Goal: Information Seeking & Learning: Learn about a topic

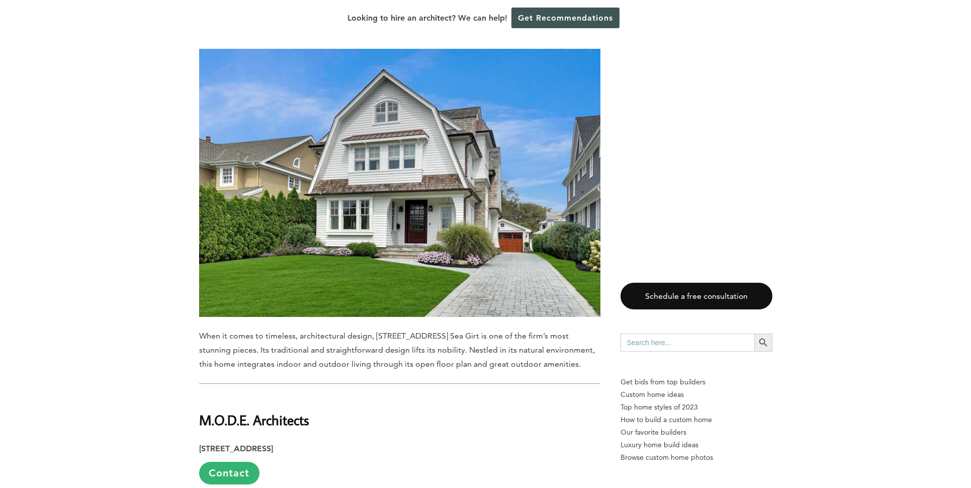
scroll to position [1976, 0]
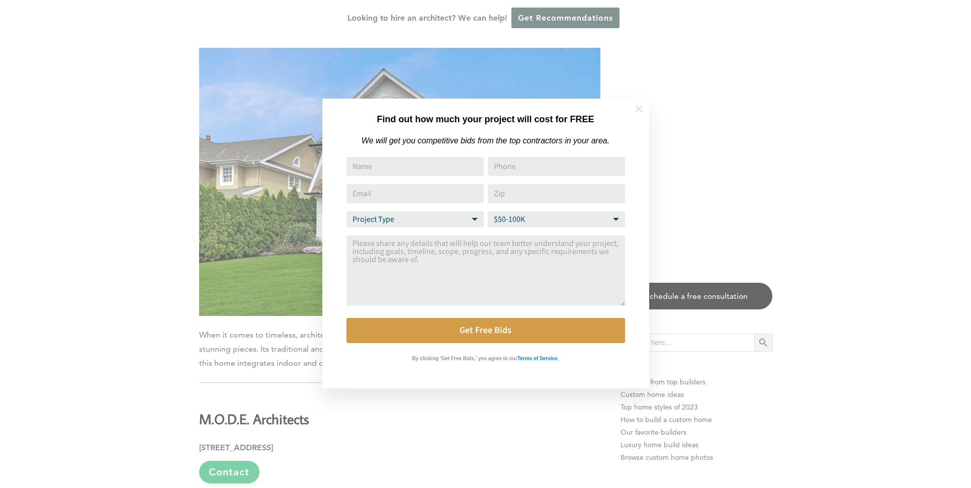
click at [640, 109] on icon at bounding box center [639, 108] width 11 height 11
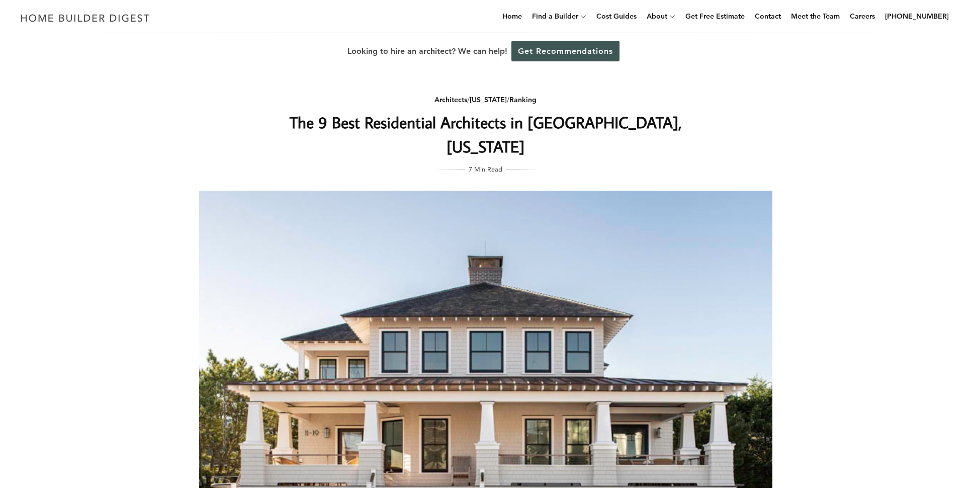
scroll to position [0, 0]
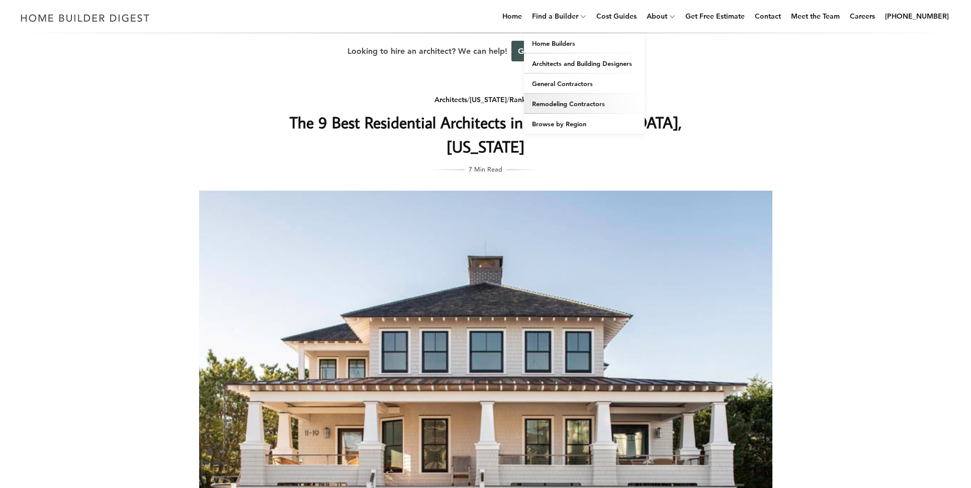
click at [584, 101] on link "Remodeling Contractors" at bounding box center [584, 104] width 121 height 20
click at [569, 82] on link "General Contractors" at bounding box center [584, 83] width 121 height 20
click at [594, 104] on link "Remodeling Contractors" at bounding box center [584, 104] width 121 height 20
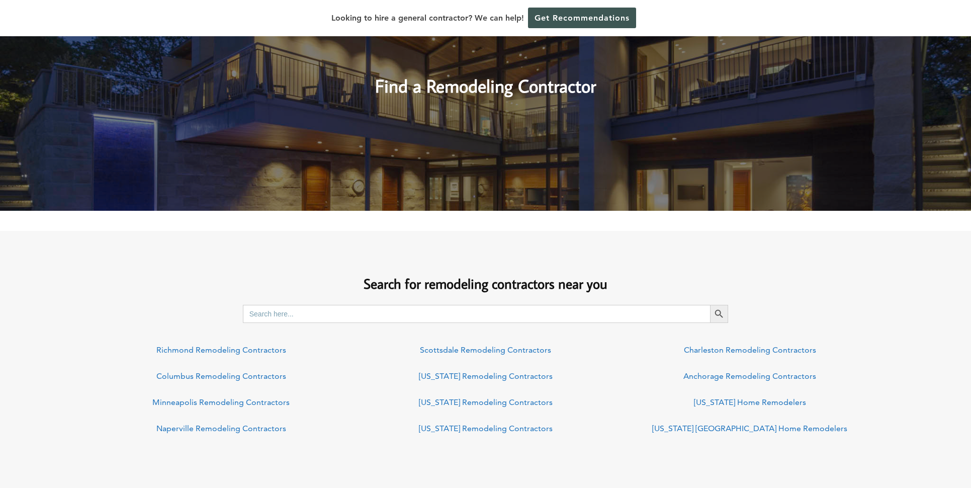
scroll to position [153, 0]
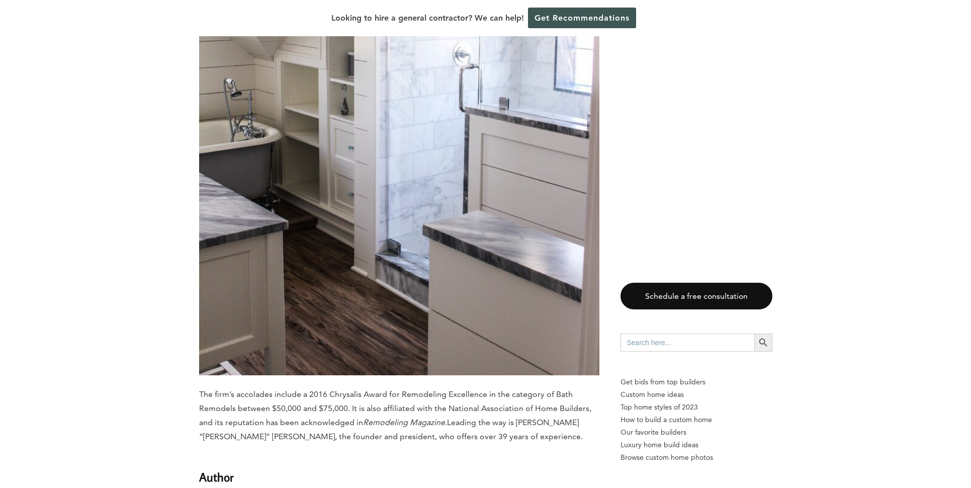
scroll to position [5242, 0]
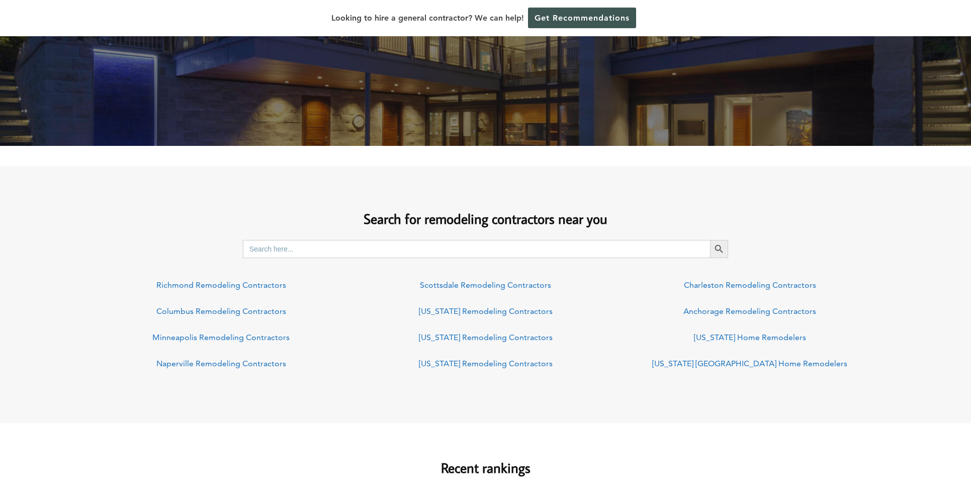
scroll to position [219, 0]
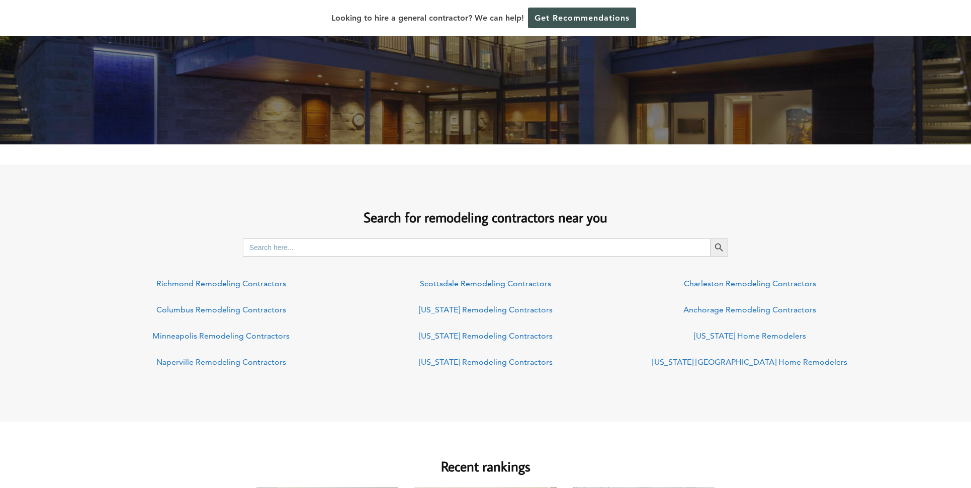
click at [457, 253] on input "Search for:" at bounding box center [477, 247] width 468 height 18
type input "[GEOGRAPHIC_DATA], [GEOGRAPHIC_DATA]"
click at [719, 247] on button "Search Button" at bounding box center [719, 247] width 18 height 18
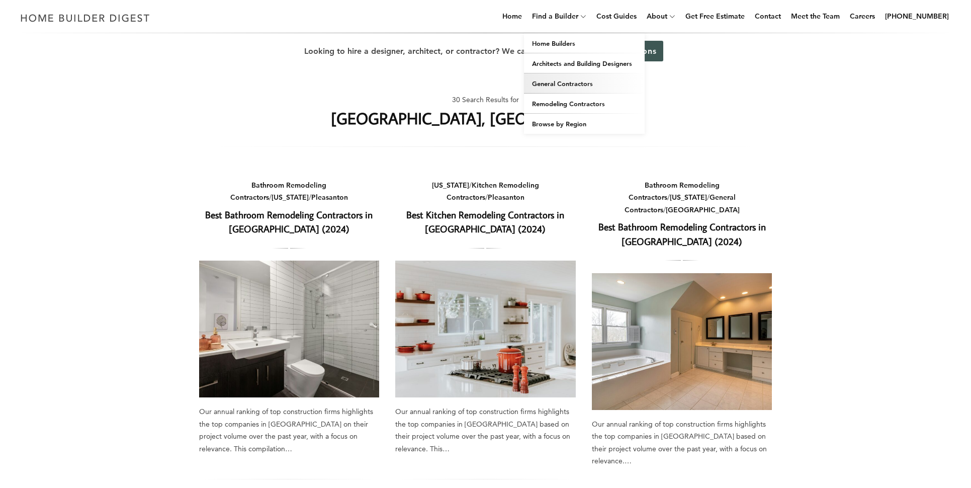
click at [588, 84] on link "General Contractors" at bounding box center [584, 83] width 121 height 20
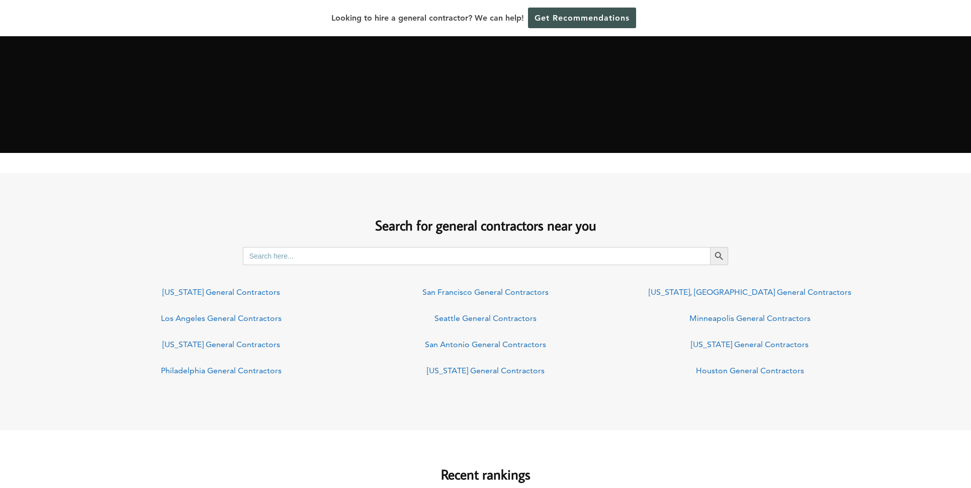
scroll to position [605, 0]
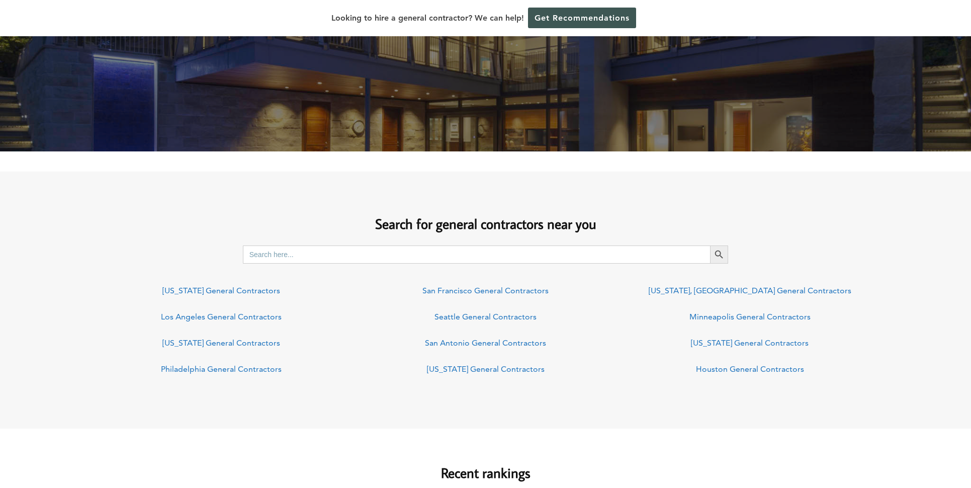
click at [395, 258] on input "Search for:" at bounding box center [477, 254] width 468 height 18
type input "[GEOGRAPHIC_DATA], [GEOGRAPHIC_DATA]"
click at [719, 254] on button "Search Button" at bounding box center [719, 254] width 18 height 18
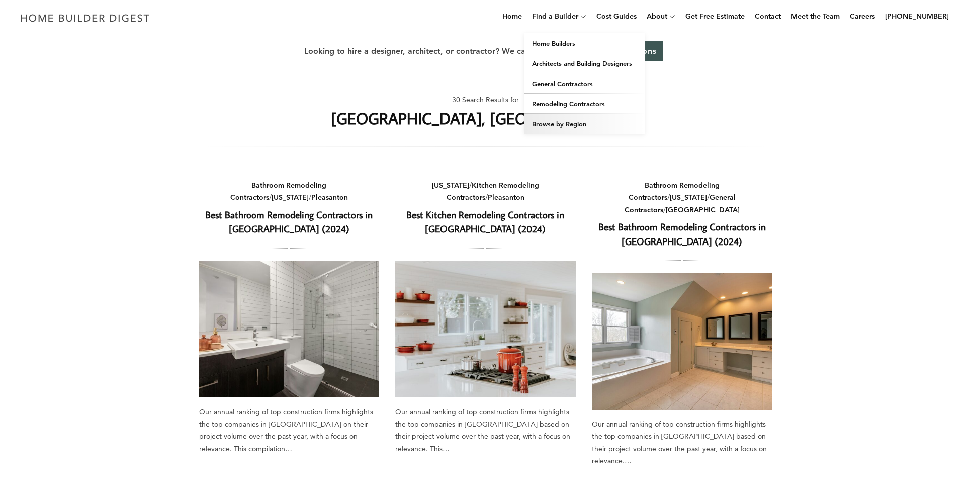
click at [577, 119] on link "Browse by Region" at bounding box center [584, 124] width 121 height 20
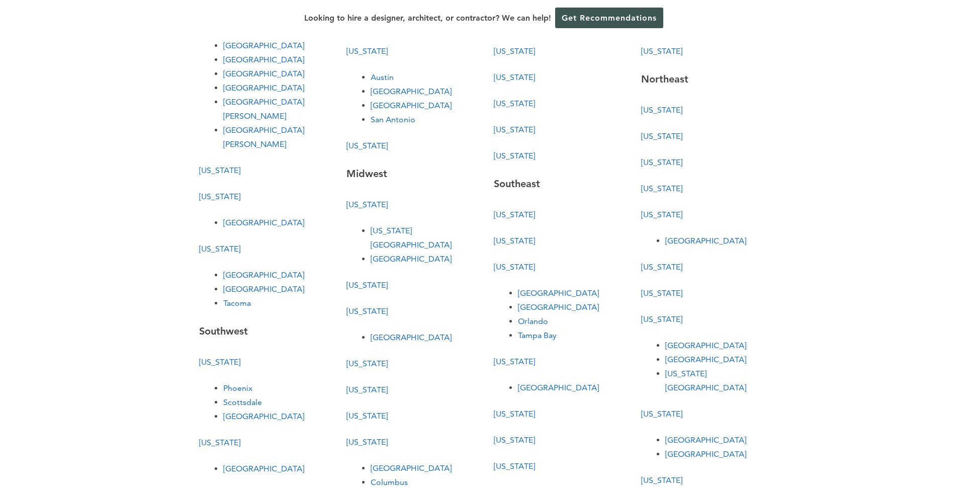
scroll to position [147, 0]
click at [667, 296] on link "[US_STATE]" at bounding box center [661, 295] width 41 height 10
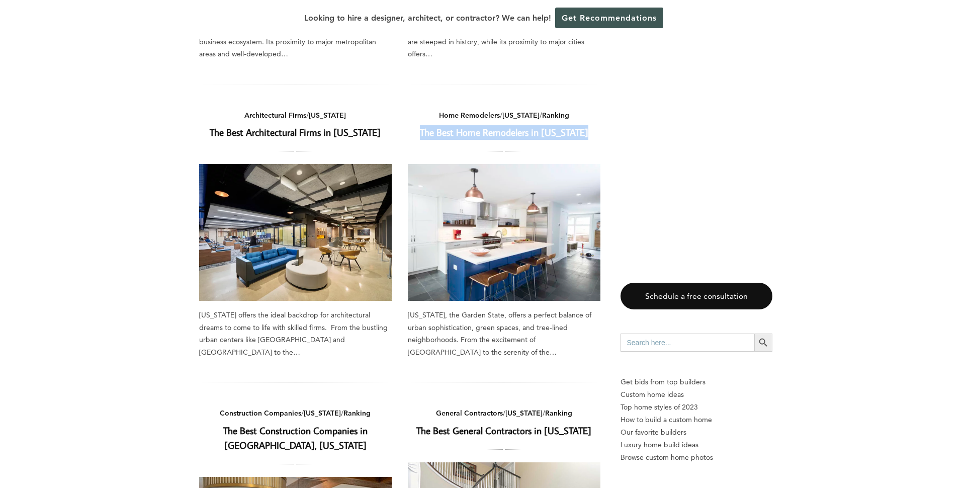
scroll to position [645, 0]
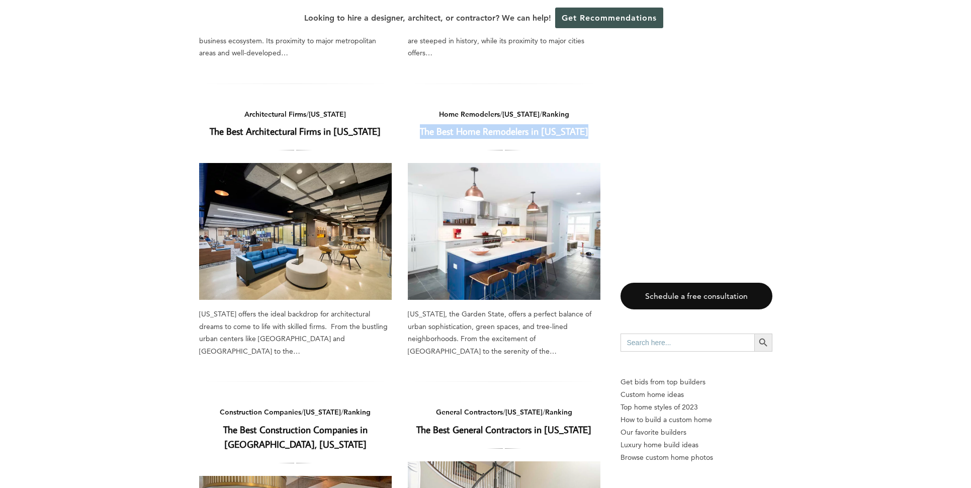
click at [357, 125] on link "The Best Architectural Firms in [US_STATE]" at bounding box center [295, 131] width 171 height 13
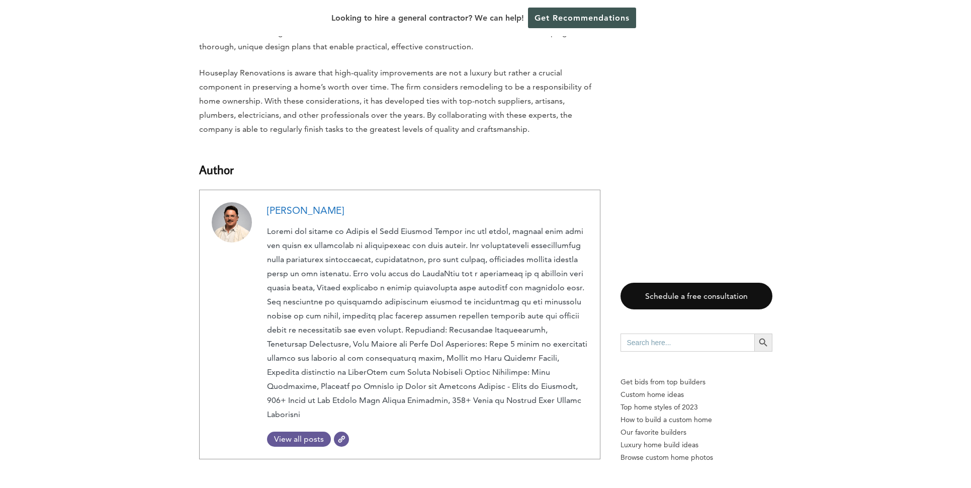
scroll to position [3158, 0]
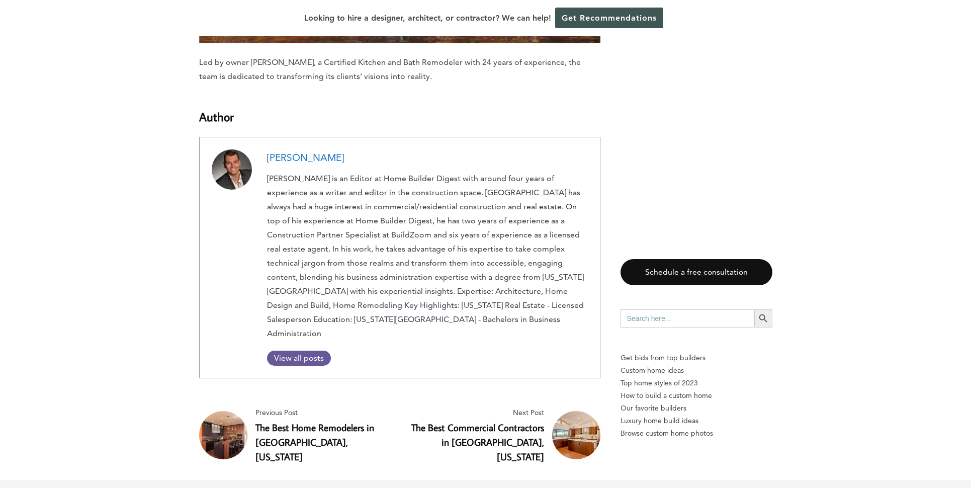
scroll to position [5453, 0]
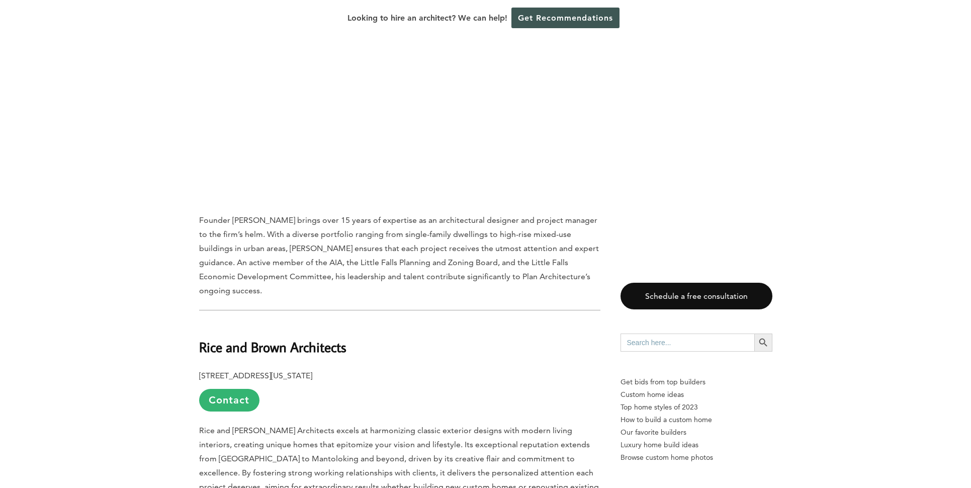
scroll to position [4422, 0]
